Goal: Contribute content: Contribute content

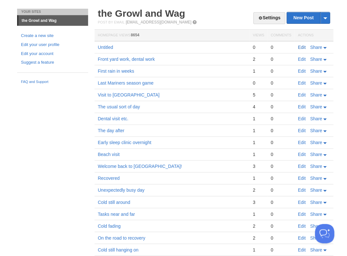
click at [300, 47] on link "Edit" at bounding box center [301, 47] width 8 height 5
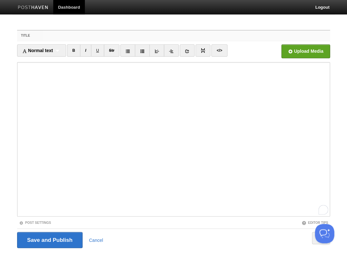
click at [80, 34] on input "Title" at bounding box center [186, 36] width 286 height 10
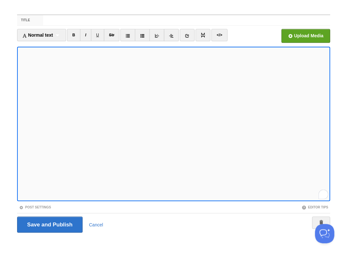
scroll to position [150, 0]
click at [49, 224] on input "Save and Publish" at bounding box center [49, 225] width 65 height 16
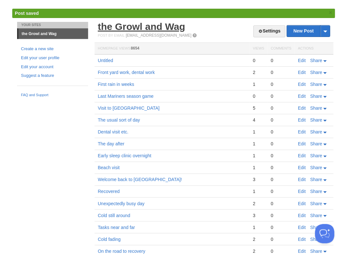
click at [161, 25] on link "the Growl and Wag" at bounding box center [141, 26] width 87 height 11
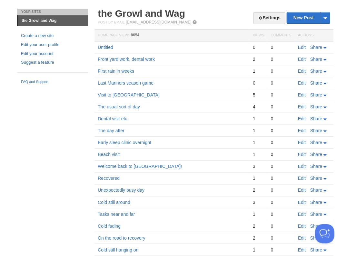
click at [302, 48] on link "Edit" at bounding box center [301, 47] width 8 height 5
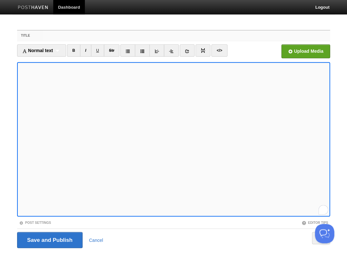
click at [60, 39] on input "Title" at bounding box center [186, 36] width 286 height 10
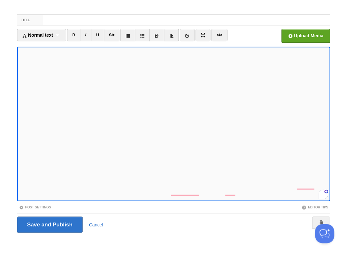
scroll to position [156, 0]
click at [321, 196] on div "1" at bounding box center [322, 194] width 7 height 7
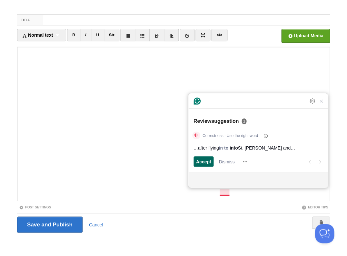
click at [195, 164] on button "Accept" at bounding box center [203, 162] width 20 height 10
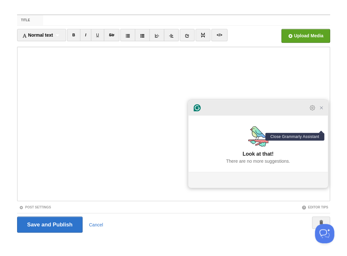
click at [322, 111] on icon "Close Grammarly Assistant" at bounding box center [320, 107] width 5 height 5
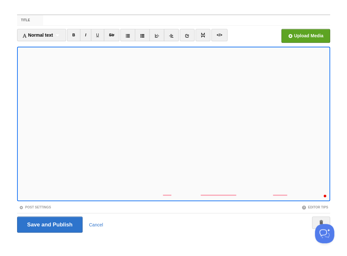
scroll to position [168, 0]
